Goal: Task Accomplishment & Management: Complete application form

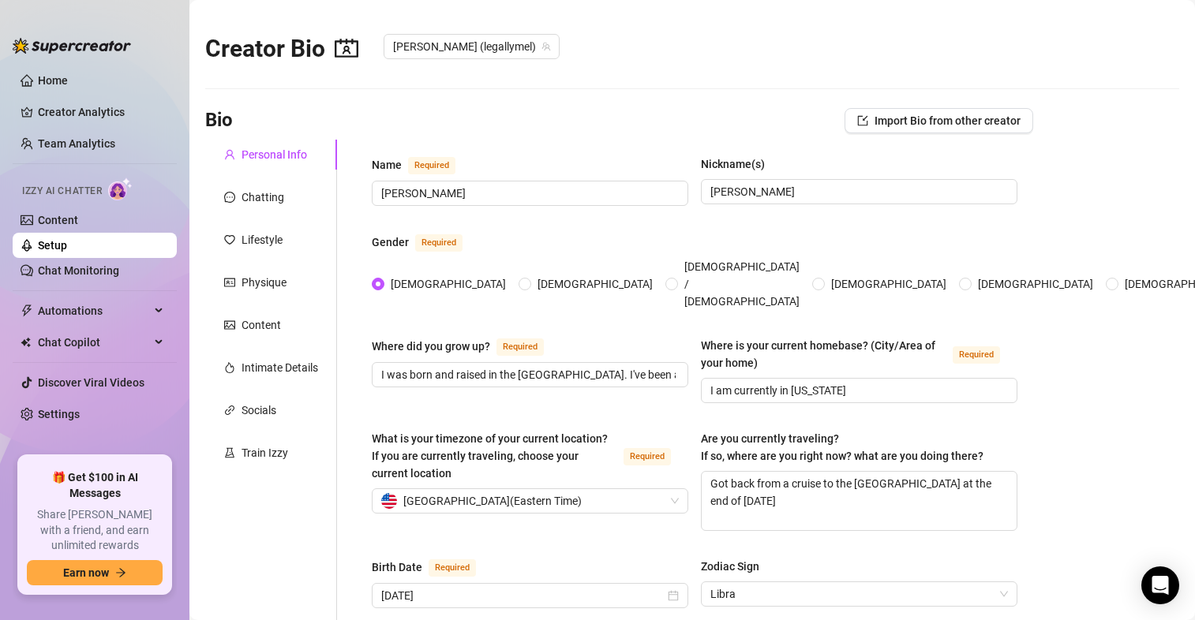
scroll to position [1002, 0]
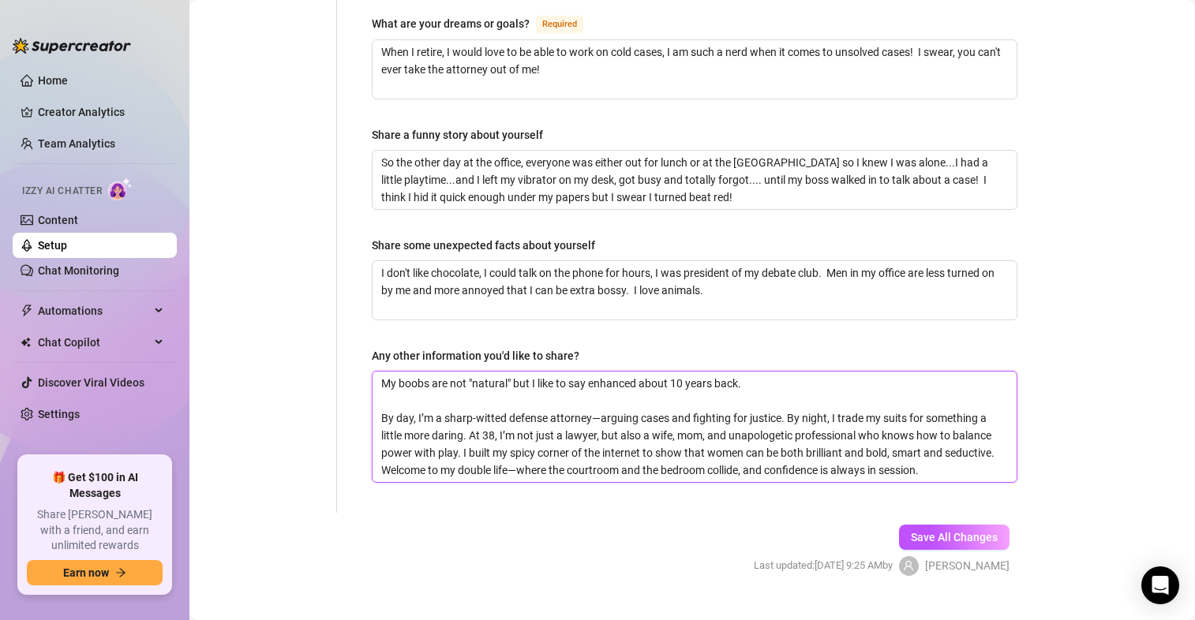
click at [981, 448] on textarea "My boobs are not "natural" but I like to say enhanced about 10 years back. By d…" at bounding box center [695, 427] width 644 height 110
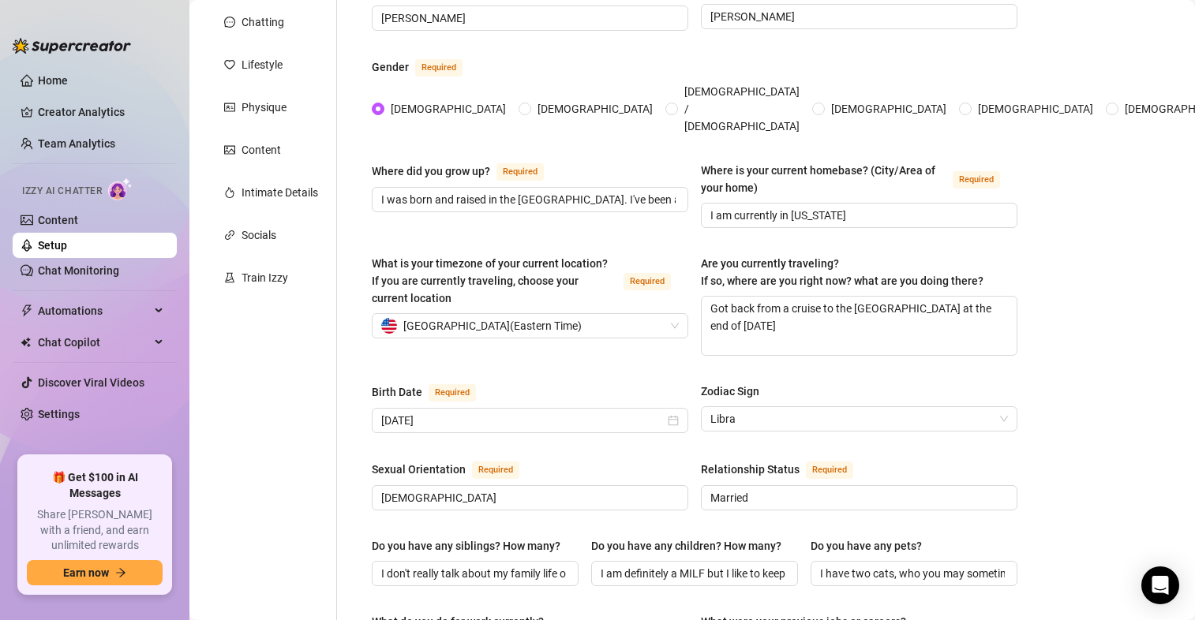
scroll to position [177, 0]
drag, startPoint x: 807, startPoint y: 300, endPoint x: 695, endPoint y: 282, distance: 113.5
click at [695, 282] on div "What is your timezone of your current location? If you are currently traveling,…" at bounding box center [695, 310] width 646 height 115
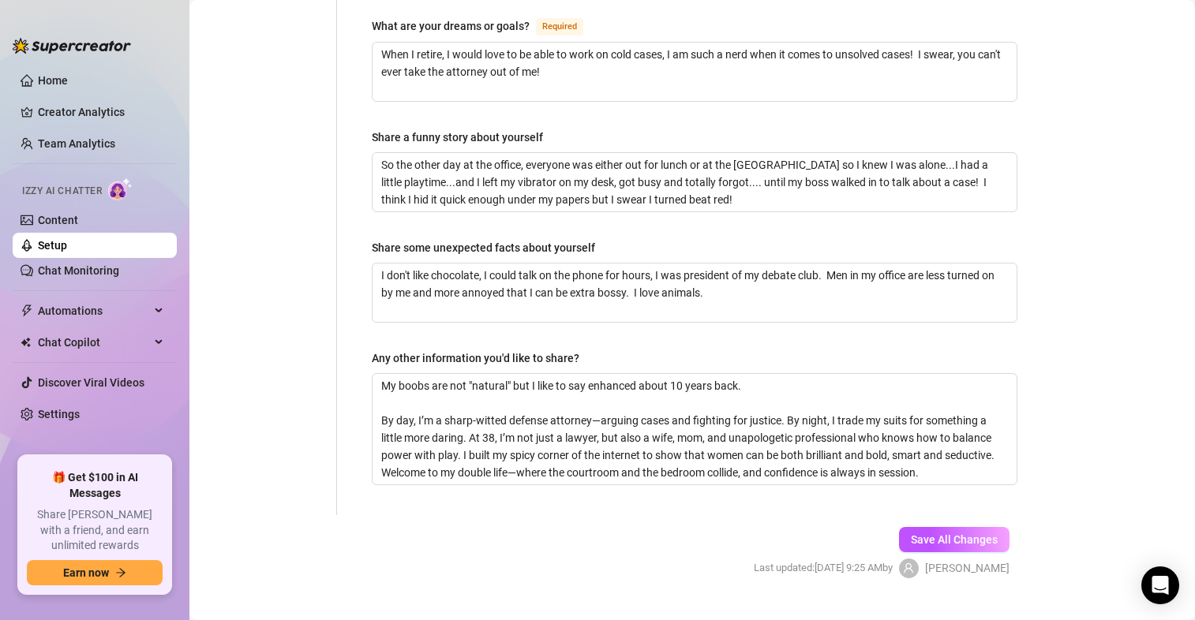
scroll to position [1002, 0]
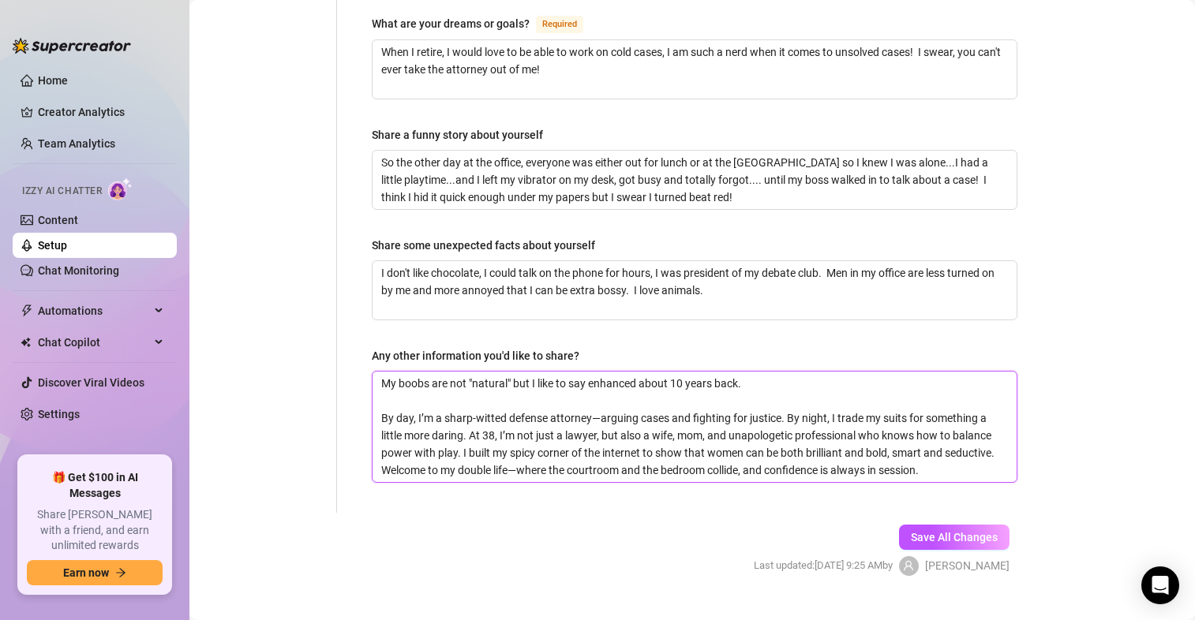
click at [768, 372] on textarea "My boobs are not "natural" but I like to say enhanced about 10 years back. By d…" at bounding box center [695, 427] width 644 height 110
type textarea "My boobs are not "natural" but I like to say enhanced about 10 years back. By d…"
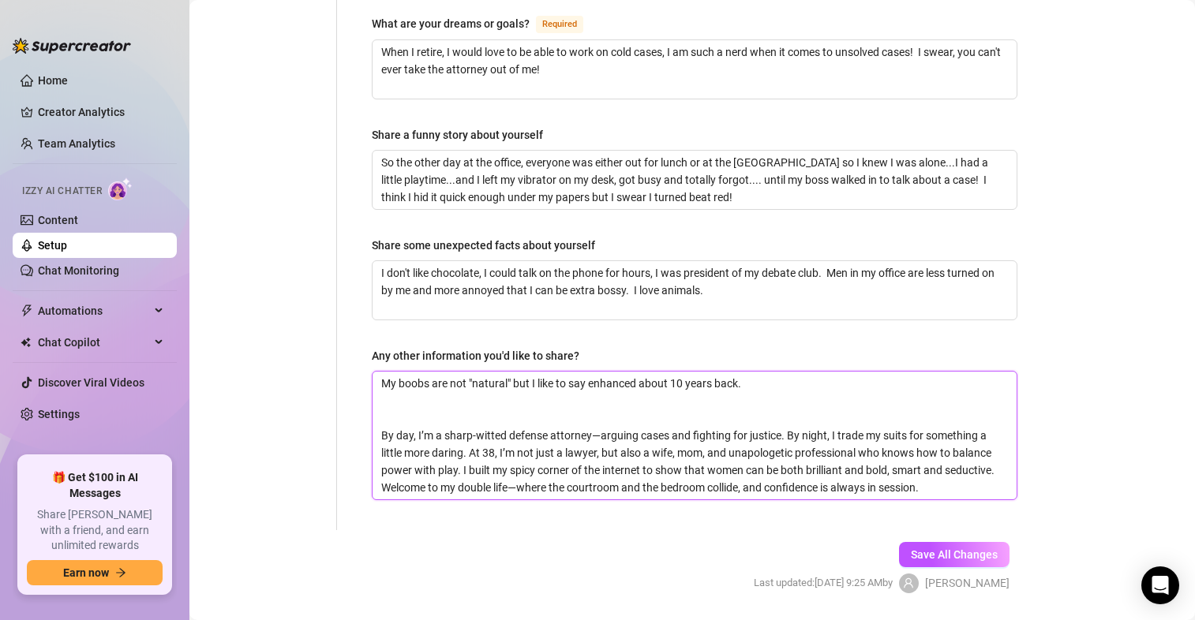
type textarea "My boobs are not "natural" but I like to say enhanced about 10 years back. By d…"
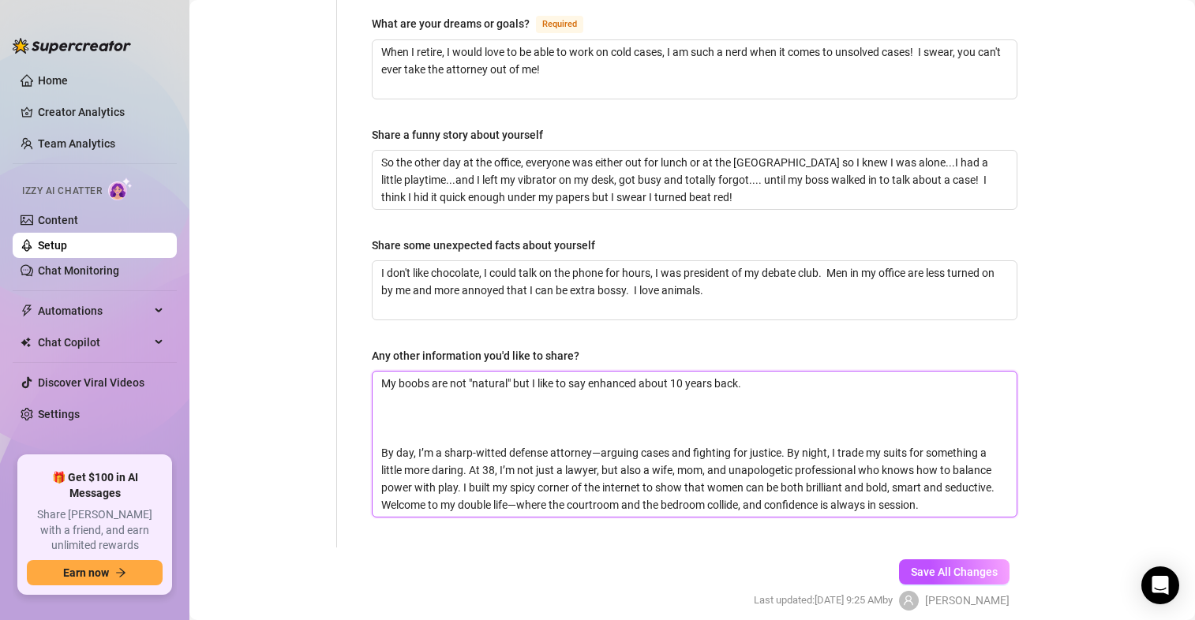
type textarea "My boobs are not "natural" but I like to say enhanced about 10 years back. 9 By…"
type textarea "My boobs are not "natural" but I like to say enhanced about 10 years back. 9- B…"
type textarea "My boobs are not "natural" but I like to say enhanced about 10 years back. 9-1 …"
type textarea "My boobs are not "natural" but I like to say enhanced about 10 years back. 9-17…"
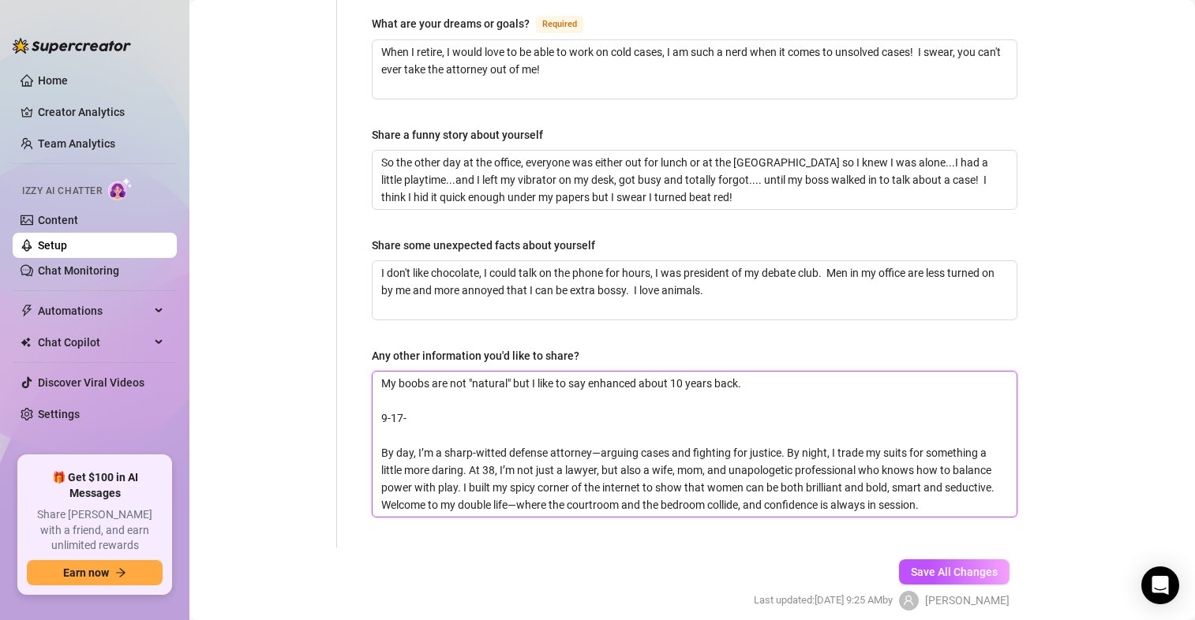
type textarea "My boobs are not "natural" but I like to say enhanced about 10 years back. 9-17…"
type textarea "My boobs are not "natural" but I like to say enhanced about 10 years back. [DAT…"
type textarea "My boobs are not "natural" but I like to say enhanced about 10 years back. 9-17…"
type textarea "My boobs are not "natural" but I like to say enhanced about 10 years back. [DAT…"
type textarea "My boobs are not "natural" but I like to say enhanced about 10 years back. 9-17…"
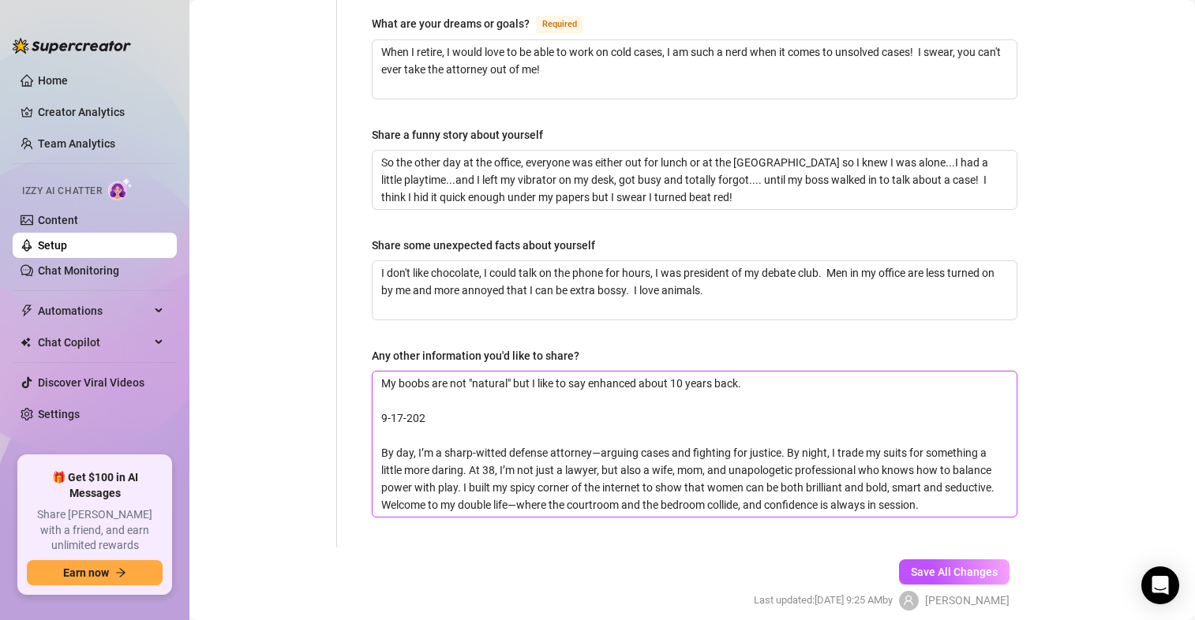
type textarea "My boobs are not "natural" but I like to say enhanced about 10 years back. [DAT…"
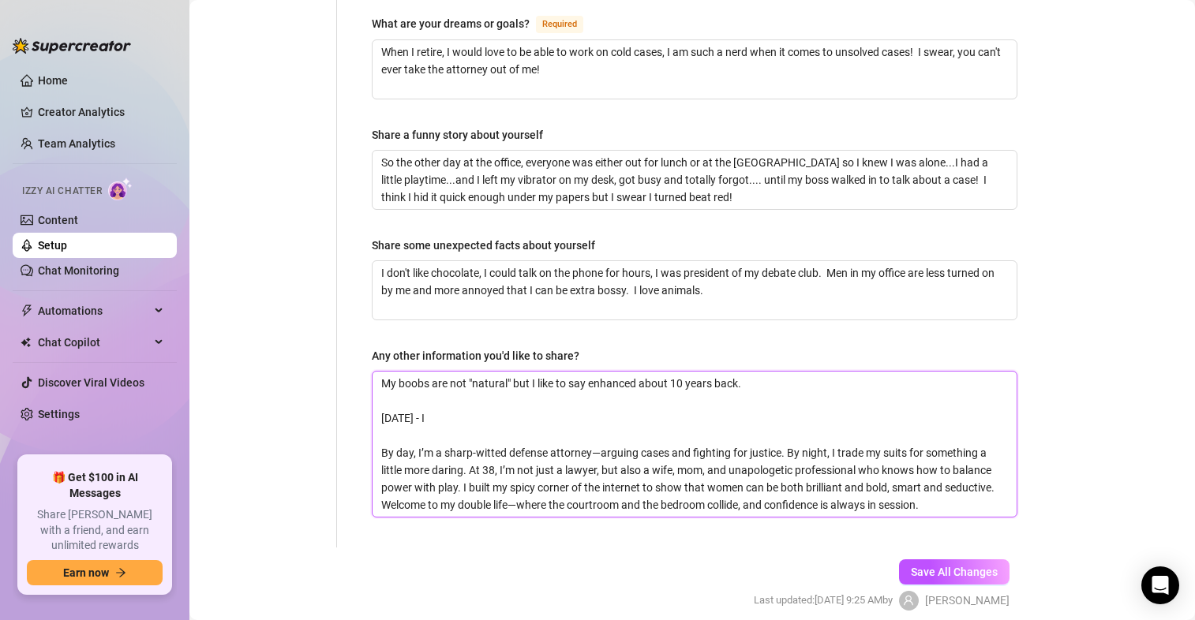
type textarea "My boobs are not "natural" but I like to say enhanced about 10 years back. [DAT…"
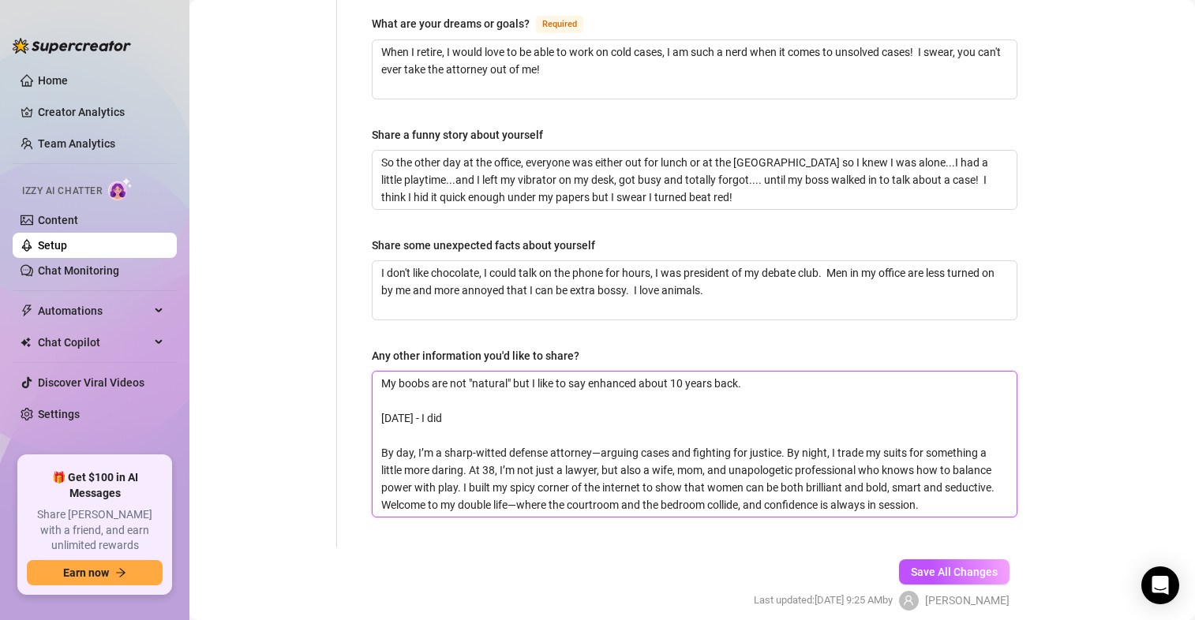
type textarea "My boobs are not "natural" but I like to say enhanced about 10 years back. [DAT…"
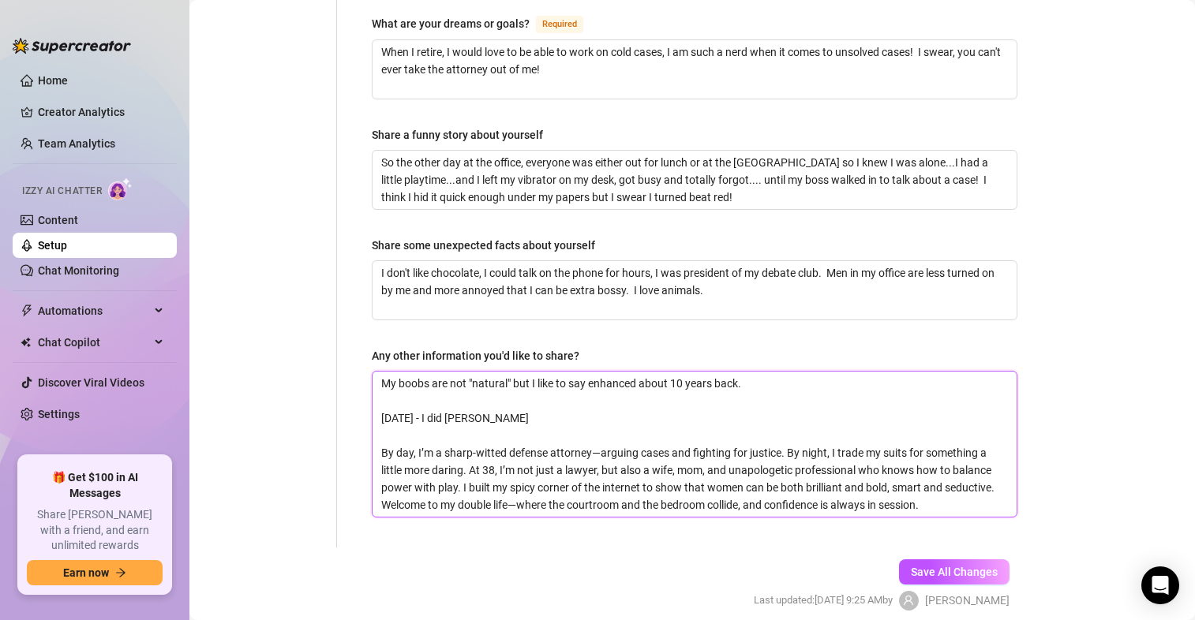
type textarea "My boobs are not "natural" but I like to say enhanced about 10 years back. [DAT…"
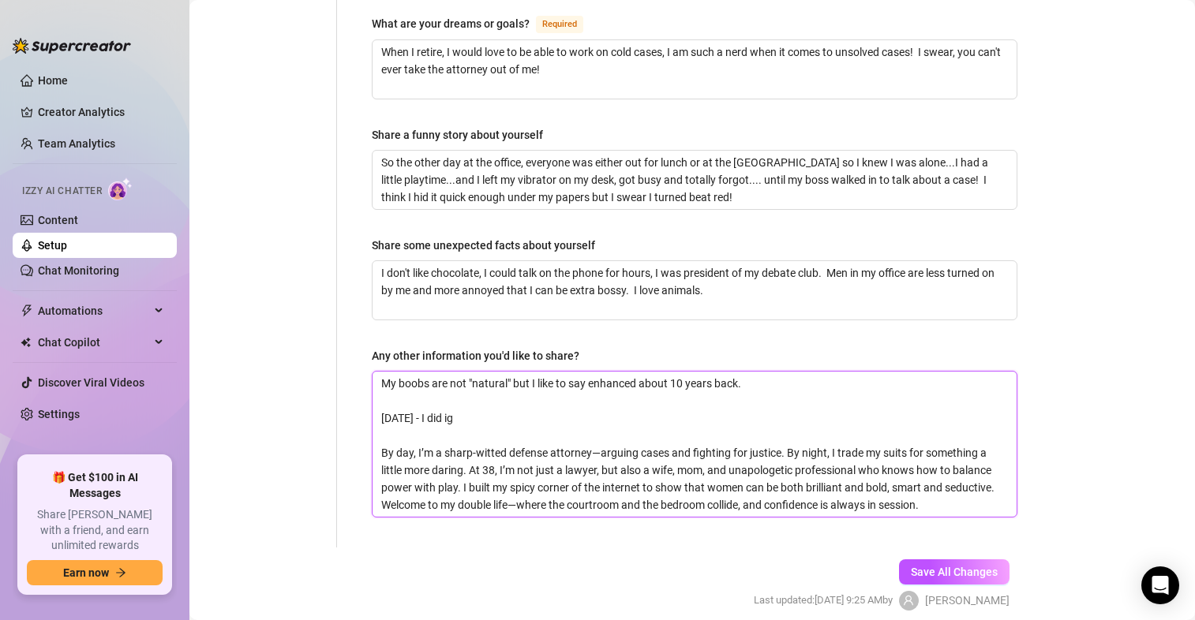
type textarea "My boobs are not "natural" but I like to say enhanced about 10 years back. [DAT…"
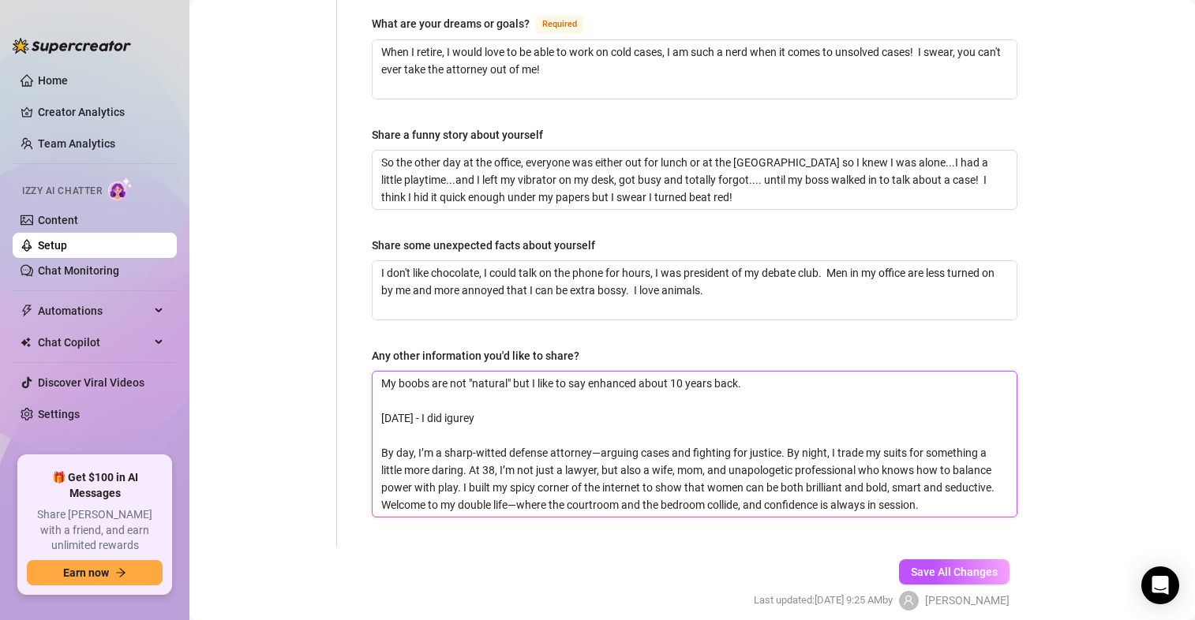
click at [466, 388] on textarea "My boobs are not "natural" but I like to say enhanced about 10 years back. [DAT…" at bounding box center [695, 444] width 644 height 145
type textarea "My boobs are not "natural" but I like to say enhanced about 10 years back. [DAT…"
click at [522, 389] on textarea "My boobs are not "natural" but I like to say enhanced about 10 years back. [DAT…" at bounding box center [695, 444] width 644 height 145
click at [483, 389] on textarea "My boobs are not "natural" but I like to say enhanced about 10 years back. [DAT…" at bounding box center [695, 444] width 644 height 145
drag, startPoint x: 483, startPoint y: 389, endPoint x: 519, endPoint y: 386, distance: 35.7
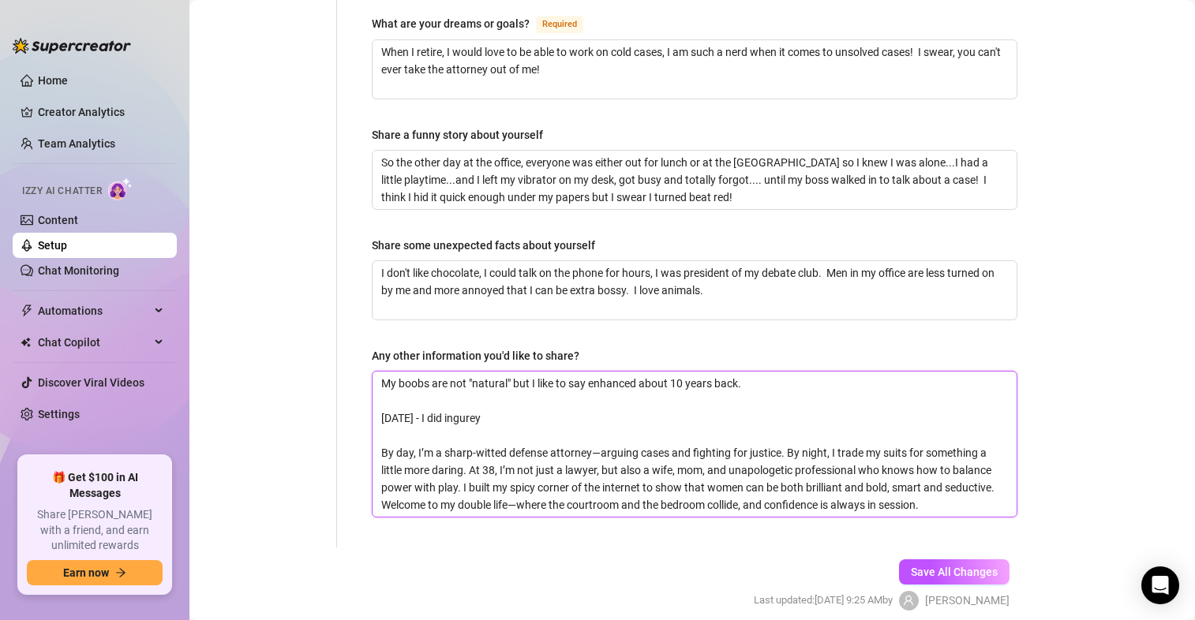
click at [519, 386] on textarea "My boobs are not "natural" but I like to say enhanced about 10 years back. [DAT…" at bounding box center [695, 444] width 644 height 145
drag, startPoint x: 511, startPoint y: 386, endPoint x: 477, endPoint y: 391, distance: 33.5
click at [477, 391] on textarea "My boobs are not "natural" but I like to say enhanced about 10 years back. [DAT…" at bounding box center [695, 444] width 644 height 145
type textarea "My boobs are not "natural" but I like to say enhanced about 10 years back. [DAT…"
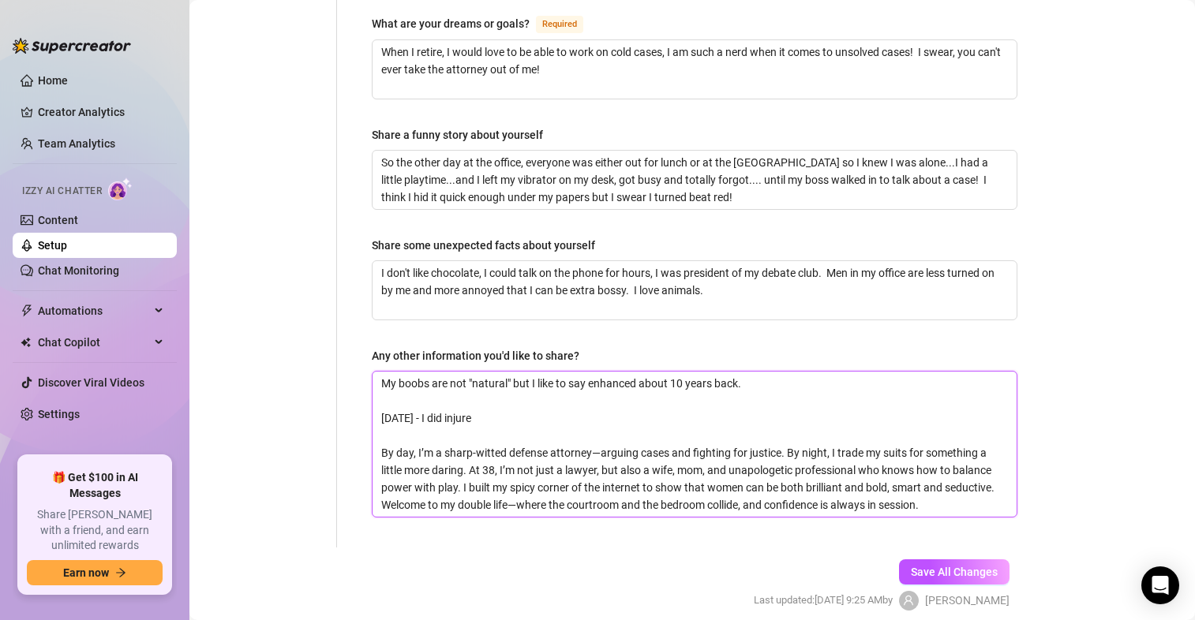
type textarea "My boobs are not "natural" but I like to say enhanced about 10 years back. [DAT…"
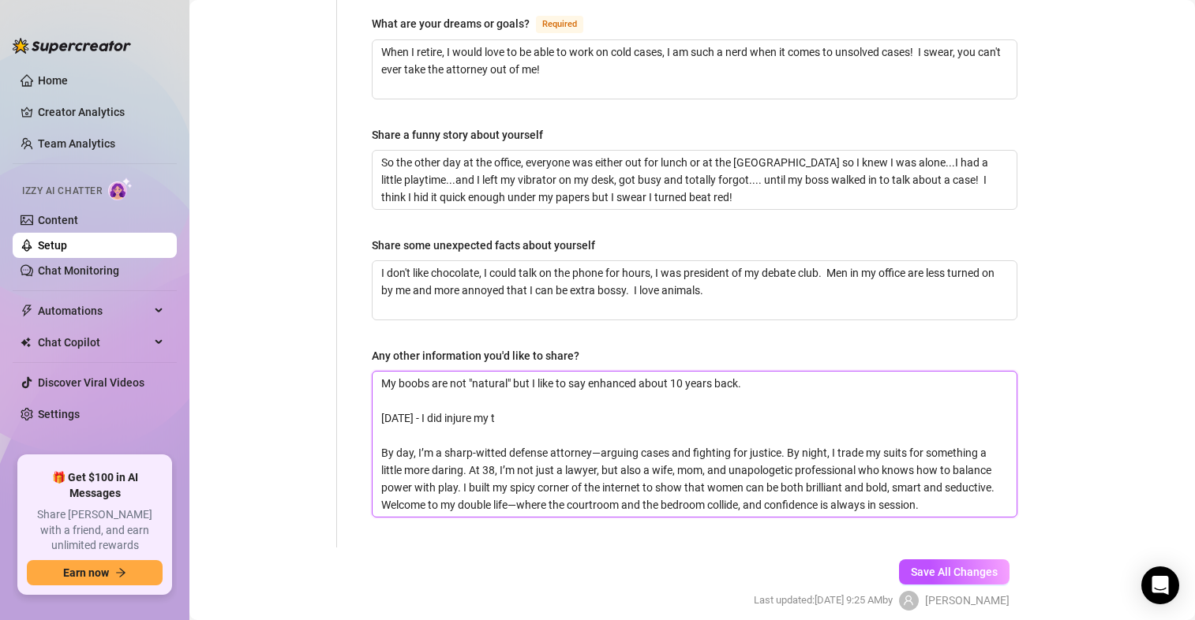
type textarea "My boobs are not "natural" but I like to say enhanced about 10 years back. [DAT…"
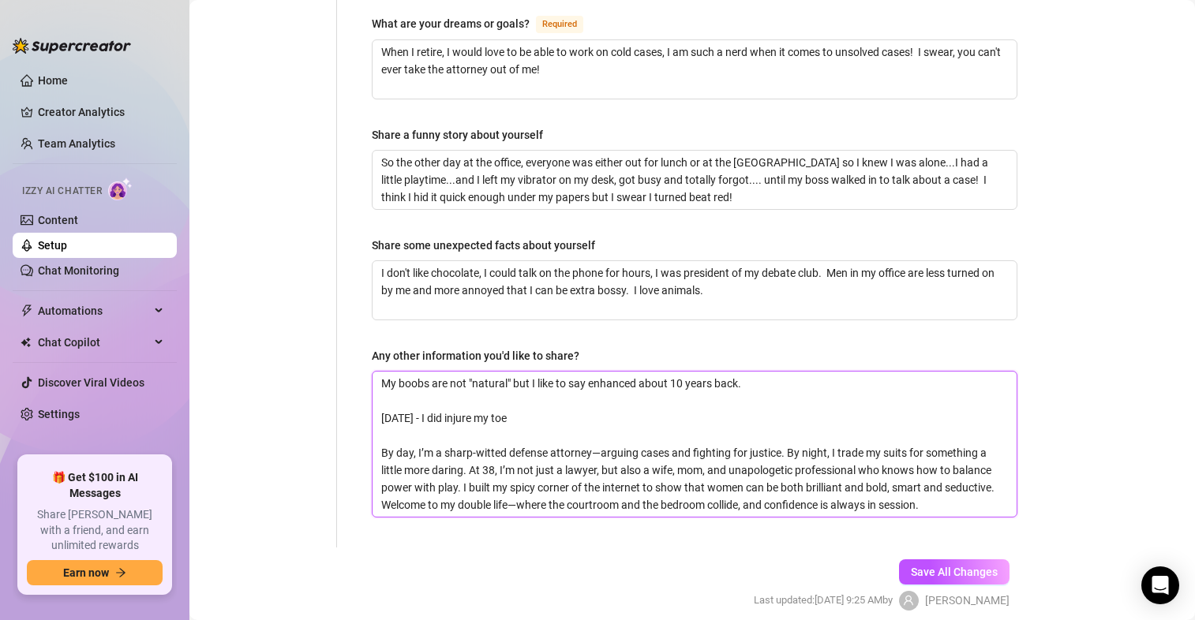
type textarea "My boobs are not "natural" but I like to say enhanced about 10 years back. [DAT…"
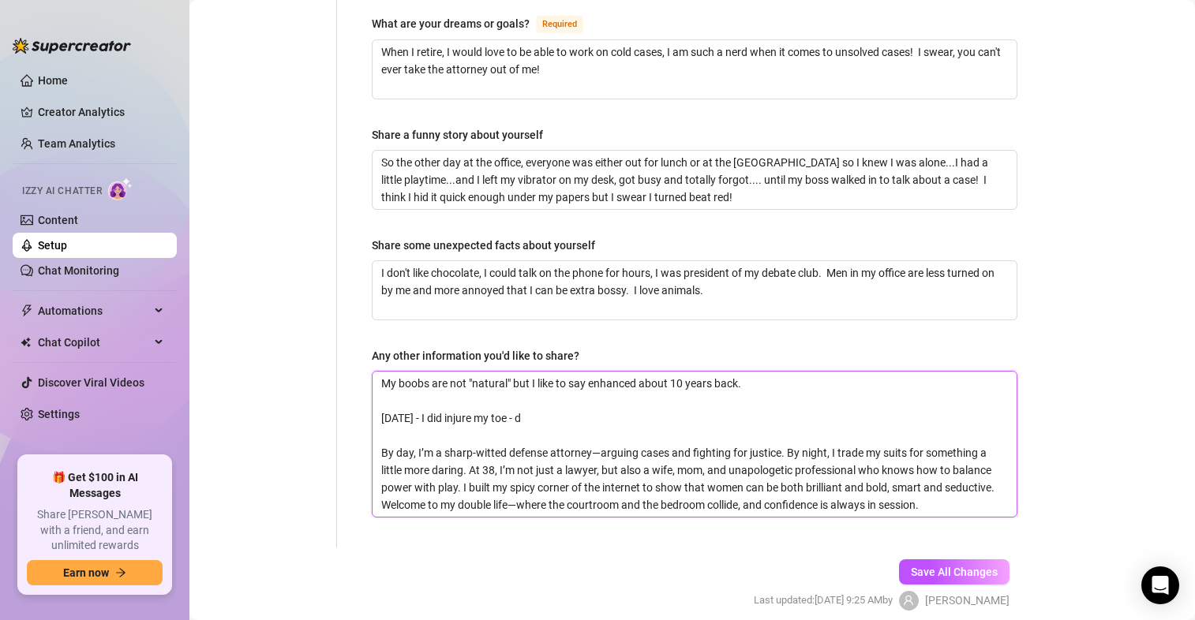
type textarea "My boobs are not "natural" but I like to say enhanced about 10 years back. [DAT…"
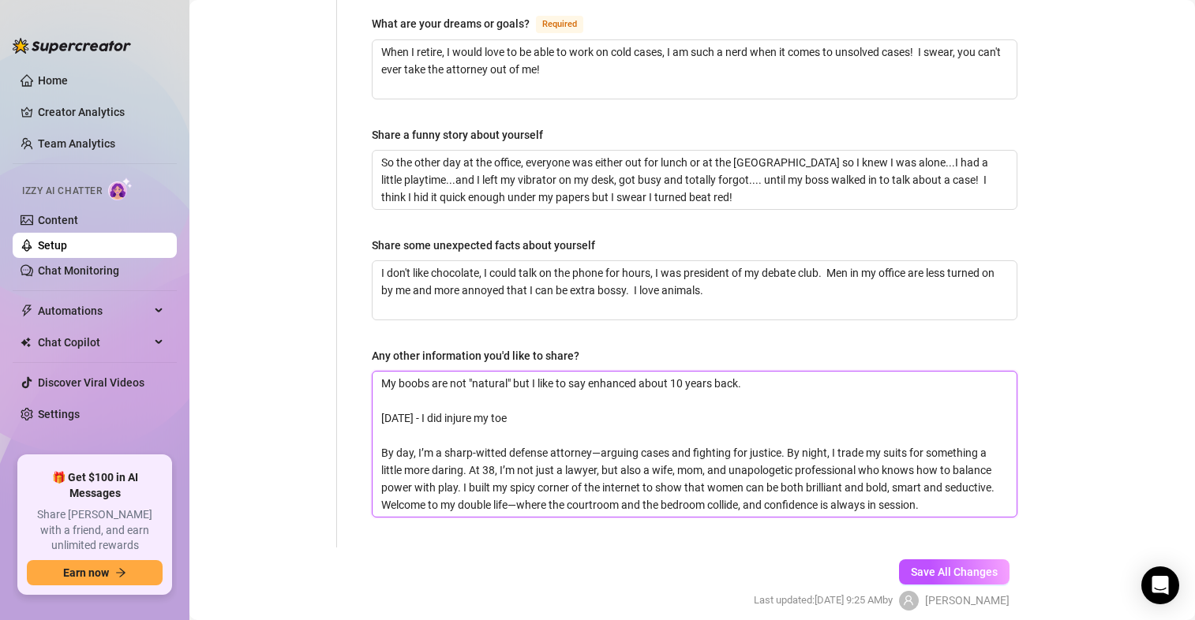
type textarea "My boobs are not "natural" but I like to say enhanced about 10 years back. [DAT…"
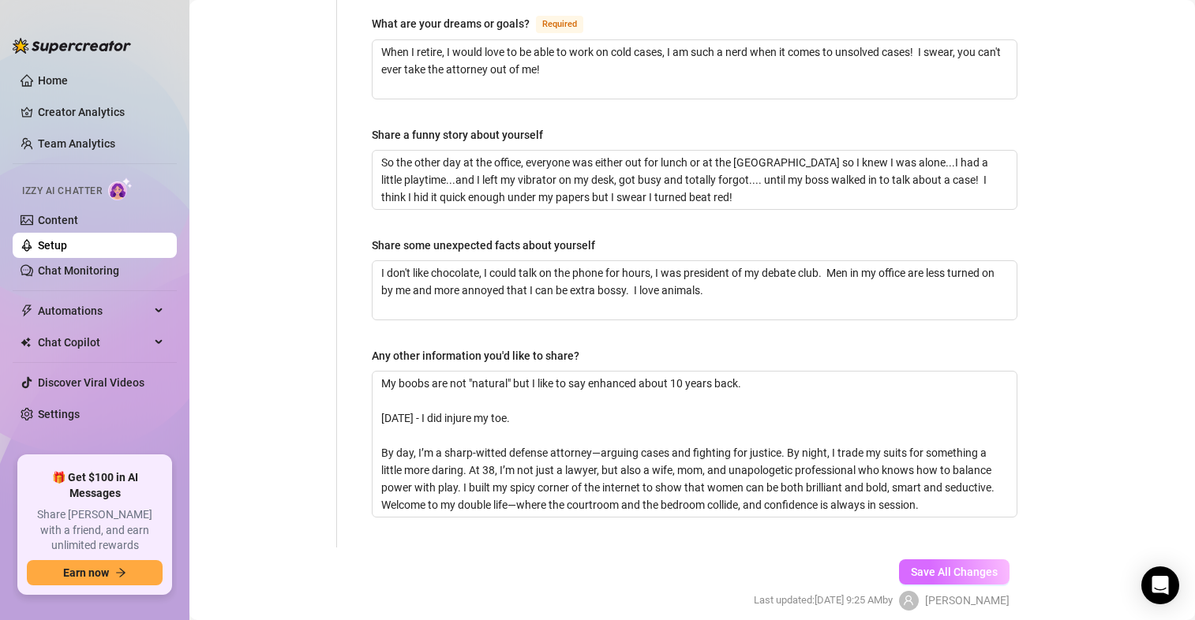
click at [921, 566] on span "Save All Changes" at bounding box center [954, 572] width 87 height 13
